Goal: Task Accomplishment & Management: Complete application form

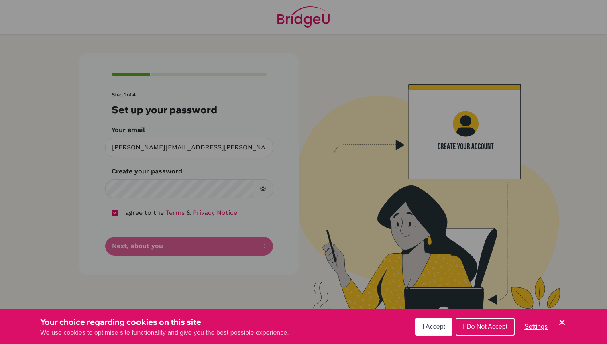
click at [439, 327] on span "I Accept" at bounding box center [433, 326] width 23 height 7
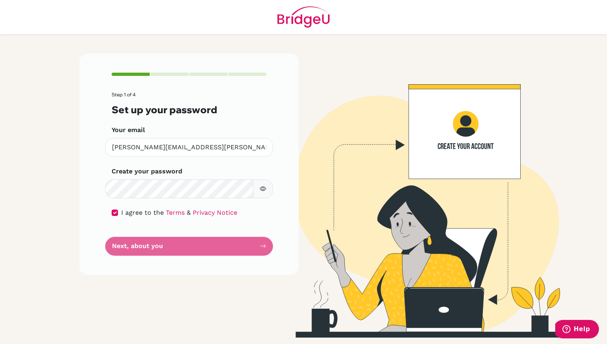
click at [204, 250] on form "Step 1 of 4 Set up your password Your email [PERSON_NAME][EMAIL_ADDRESS][PERSON…" at bounding box center [189, 174] width 155 height 164
click at [228, 249] on form "Step 1 of 4 Set up your password Your email [PERSON_NAME][EMAIL_ADDRESS][PERSON…" at bounding box center [189, 174] width 155 height 164
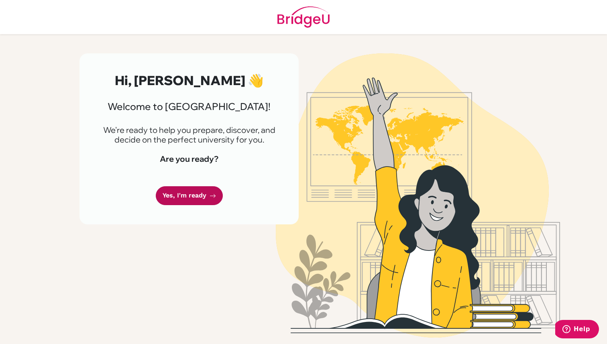
click at [199, 200] on link "Yes, I'm ready" at bounding box center [189, 195] width 67 height 19
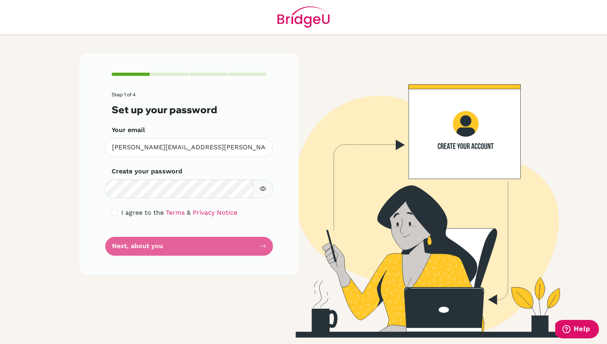
click at [199, 243] on form "Step 1 of 4 Set up your password Your email [PERSON_NAME][EMAIL_ADDRESS][PERSON…" at bounding box center [189, 174] width 155 height 164
click at [243, 248] on form "Step 1 of 4 Set up your password Your email [PERSON_NAME][EMAIL_ADDRESS][PERSON…" at bounding box center [189, 174] width 155 height 164
click at [255, 233] on form "Step 1 of 4 Set up your password Your email [PERSON_NAME][EMAIL_ADDRESS][PERSON…" at bounding box center [189, 174] width 155 height 164
click at [255, 264] on div "Step 1 of 4 Set up your password Your email [PERSON_NAME][EMAIL_ADDRESS][PERSON…" at bounding box center [189, 164] width 219 height 222
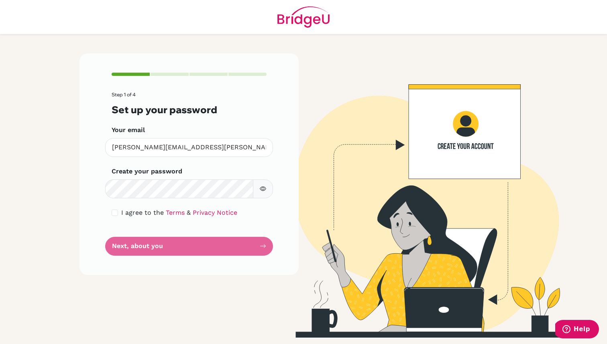
click at [255, 250] on form "Step 1 of 4 Set up your password Your email [PERSON_NAME][EMAIL_ADDRESS][PERSON…" at bounding box center [189, 174] width 155 height 164
click at [255, 249] on form "Step 1 of 4 Set up your password Your email [PERSON_NAME][EMAIL_ADDRESS][PERSON…" at bounding box center [189, 174] width 155 height 164
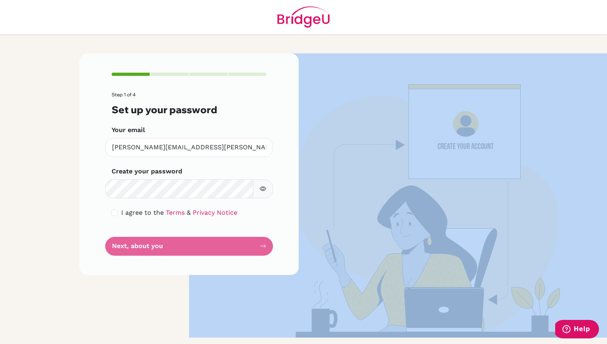
click at [255, 249] on form "Step 1 of 4 Set up your password Your email [PERSON_NAME][EMAIL_ADDRESS][PERSON…" at bounding box center [189, 174] width 155 height 164
click at [223, 244] on form "Step 1 of 4 Set up your password Your email [PERSON_NAME][EMAIL_ADDRESS][PERSON…" at bounding box center [189, 174] width 155 height 164
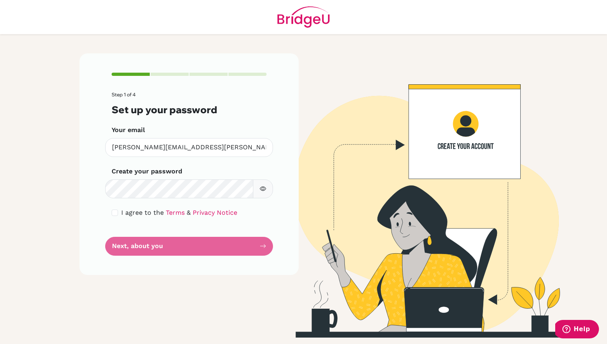
click at [239, 241] on form "Step 1 of 4 Set up your password Your email [PERSON_NAME][EMAIL_ADDRESS][PERSON…" at bounding box center [189, 174] width 155 height 164
click at [113, 210] on input "checkbox" at bounding box center [115, 213] width 6 height 6
checkbox input "true"
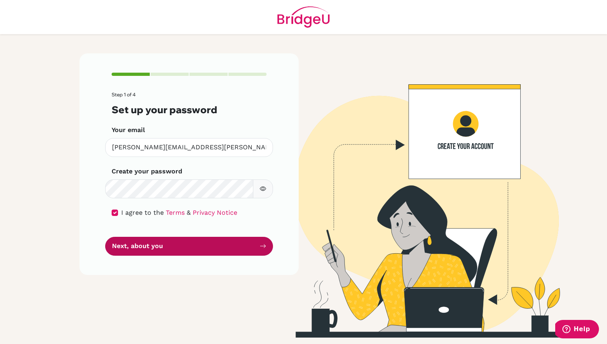
click at [171, 251] on button "Next, about you" at bounding box center [189, 246] width 168 height 19
